Goal: Information Seeking & Learning: Learn about a topic

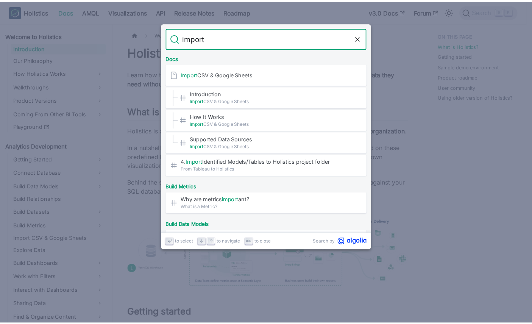
scroll to position [421, 0]
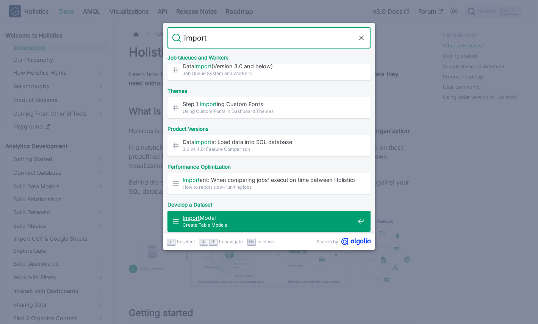
type input "import"
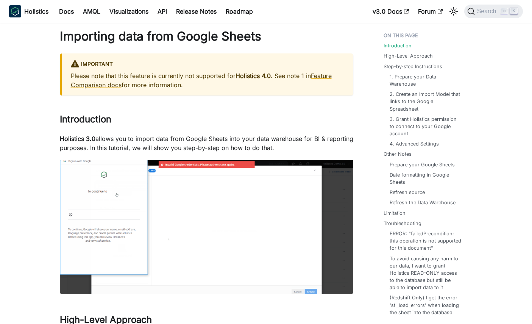
click at [241, 33] on h1 "Importing data from Google Sheets" at bounding box center [206, 36] width 293 height 15
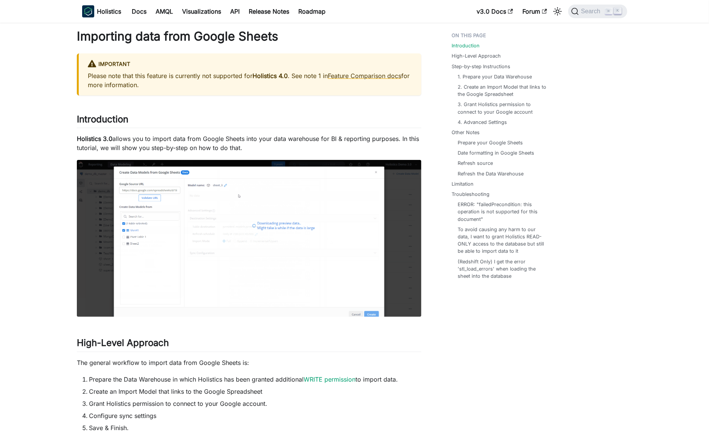
click at [275, 30] on h1 "Importing data from Google Sheets" at bounding box center [249, 36] width 345 height 15
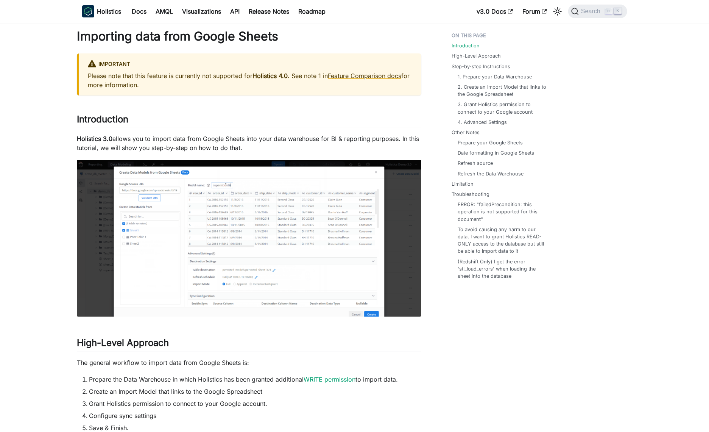
click at [275, 30] on h1 "Importing data from Google Sheets" at bounding box center [249, 36] width 345 height 15
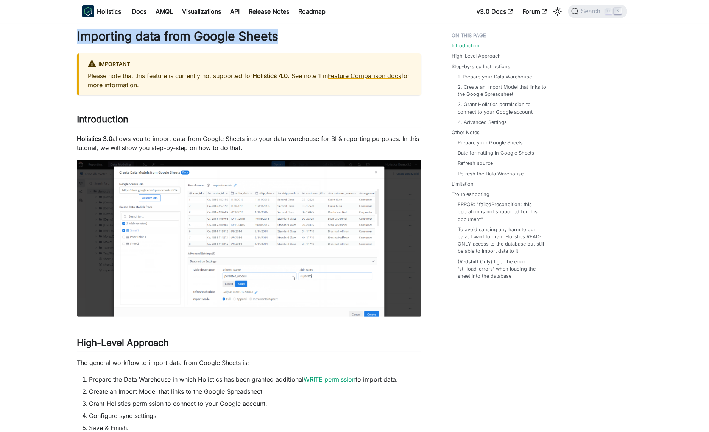
click at [275, 30] on h1 "Importing data from Google Sheets" at bounding box center [249, 36] width 345 height 15
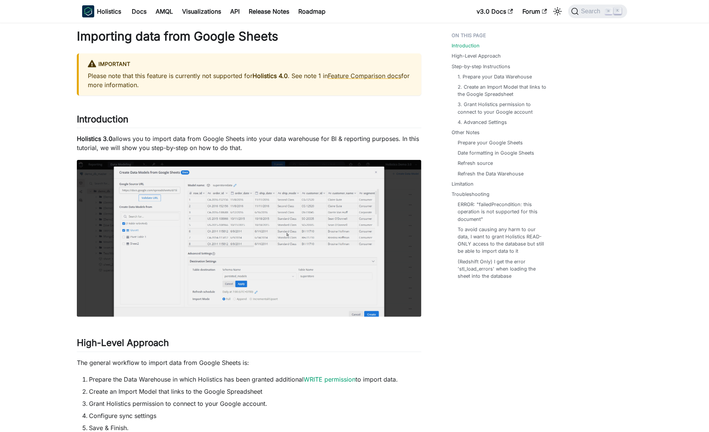
copy h1
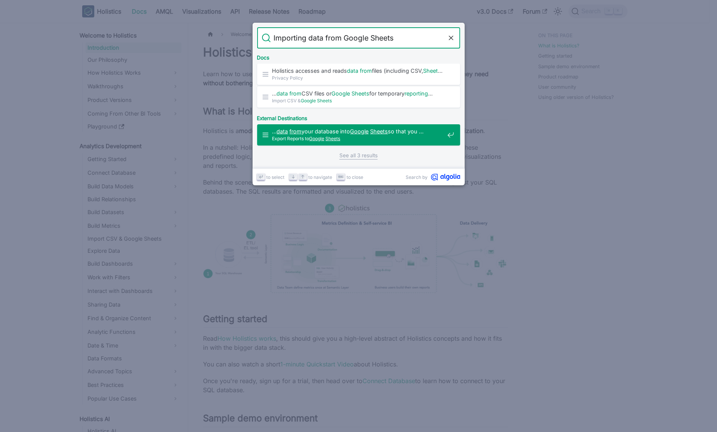
type input "Importing data from Google Sheets"
click at [353, 154] on link "See all 3 results" at bounding box center [358, 155] width 38 height 8
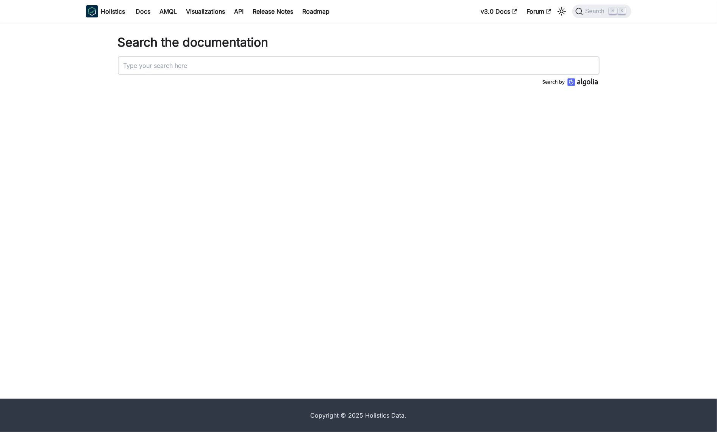
click at [312, 24] on div "Search the documentation" at bounding box center [358, 211] width 717 height 376
click at [241, 162] on div "Search the documentation" at bounding box center [358, 211] width 717 height 376
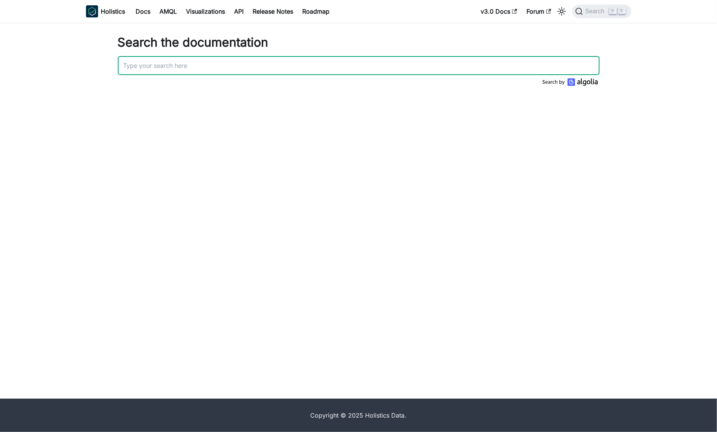
click at [288, 64] on input "Search" at bounding box center [359, 65] width 482 height 19
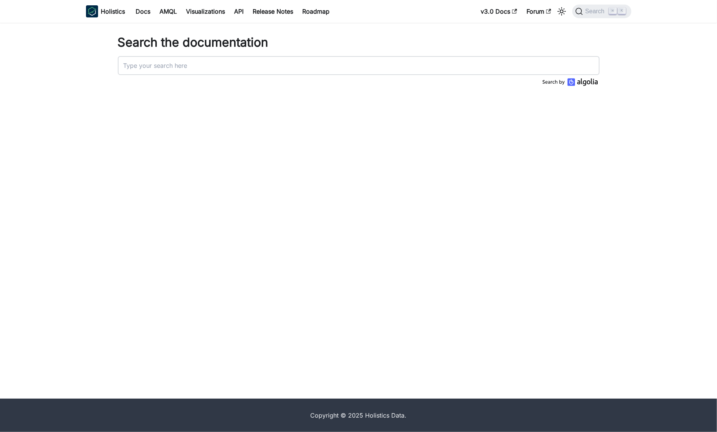
click at [185, 40] on h1 "Search the documentation" at bounding box center [359, 42] width 482 height 15
click at [140, 15] on link "Docs" at bounding box center [143, 11] width 24 height 12
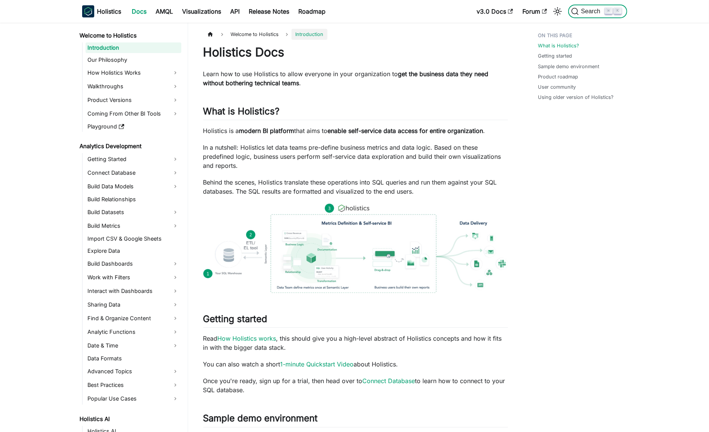
click at [600, 11] on span "Search" at bounding box center [592, 11] width 26 height 7
click at [389, 118] on h2 "What is Holistics? ​" at bounding box center [355, 113] width 305 height 14
click at [399, 170] on div "Holistics Docs Learn how to use Holistics to allow everyone in your organizatio…" at bounding box center [355, 379] width 305 height 669
click at [366, 118] on h2 "What is Holistics? ​" at bounding box center [355, 113] width 305 height 14
click at [330, 100] on div "Holistics Docs Learn how to use Holistics to allow everyone in your organizatio…" at bounding box center [355, 379] width 305 height 669
